Goal: Task Accomplishment & Management: Manage account settings

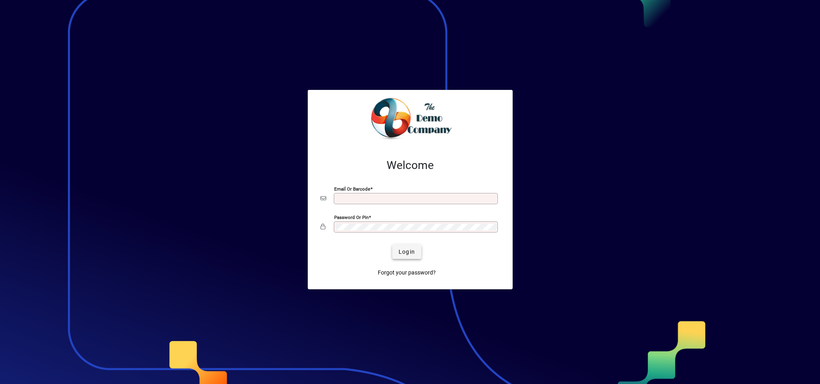
type input "**********"
click at [406, 254] on span "Login" at bounding box center [406, 252] width 16 height 8
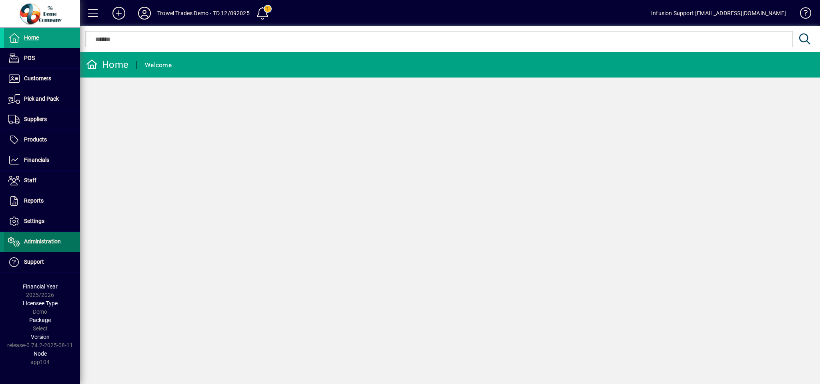
click at [29, 242] on span "Administration" at bounding box center [42, 241] width 37 height 6
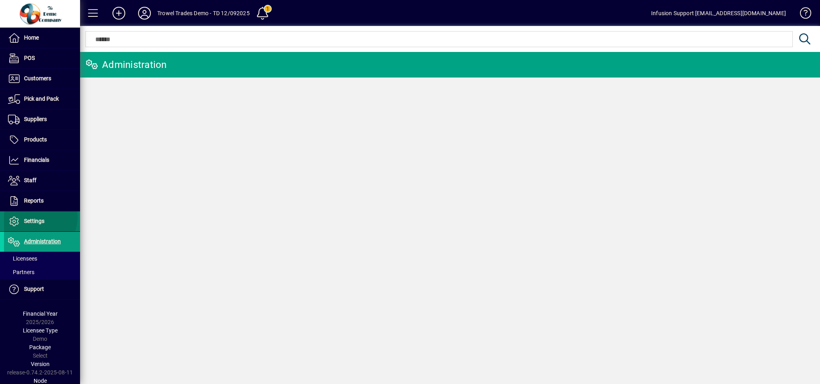
click at [40, 220] on span "Settings" at bounding box center [34, 221] width 20 height 6
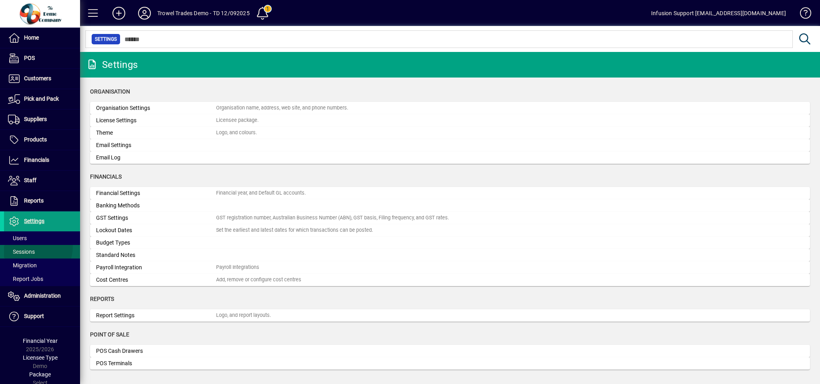
click at [27, 248] on span at bounding box center [42, 251] width 76 height 19
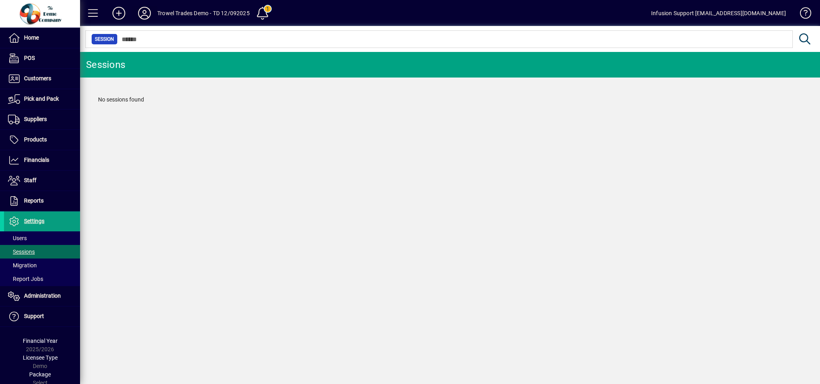
click at [146, 10] on icon at bounding box center [144, 13] width 16 height 13
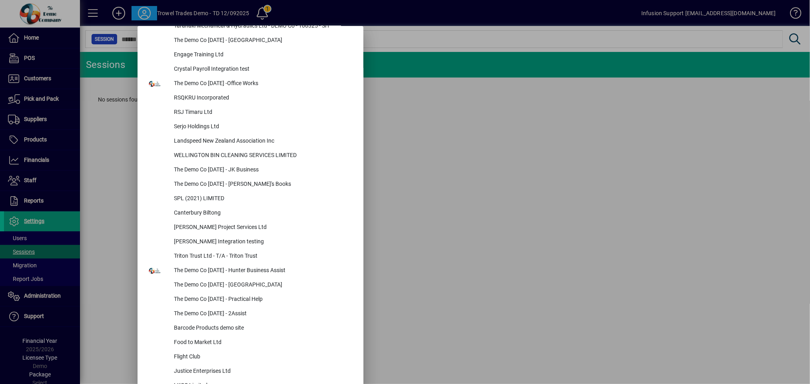
scroll to position [3557, 0]
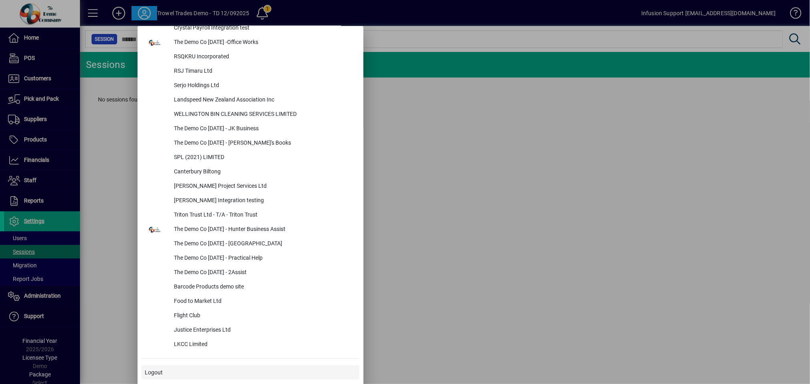
click at [156, 374] on span "Logout" at bounding box center [154, 373] width 18 height 8
click at [155, 370] on span "Logout" at bounding box center [154, 373] width 18 height 8
